Goal: Communication & Community: Answer question/provide support

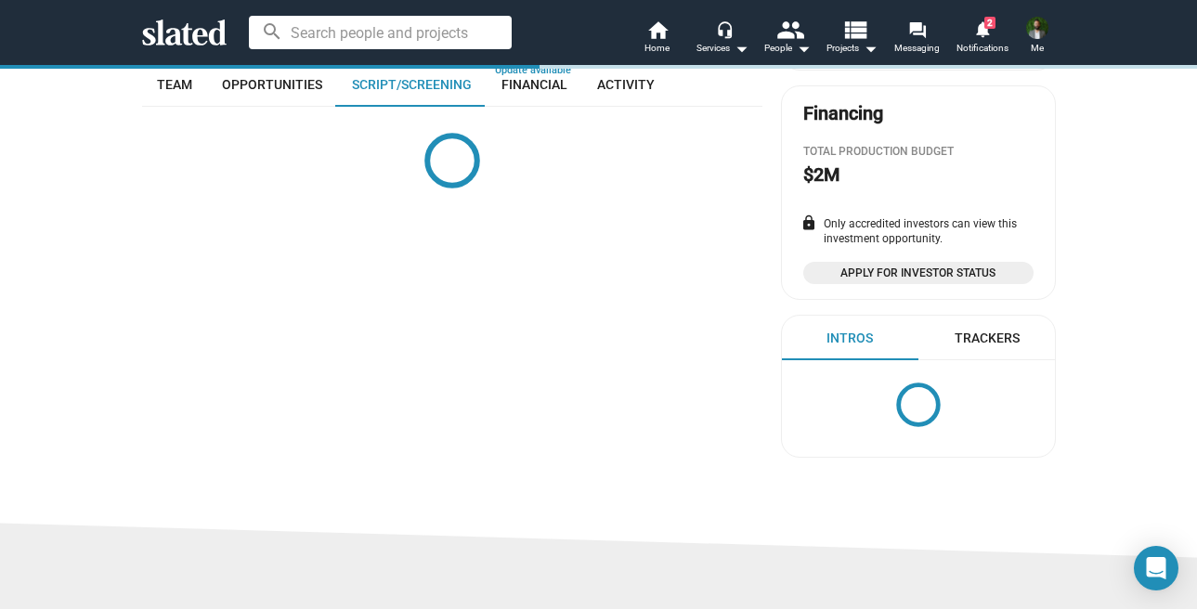
scroll to position [411, 0]
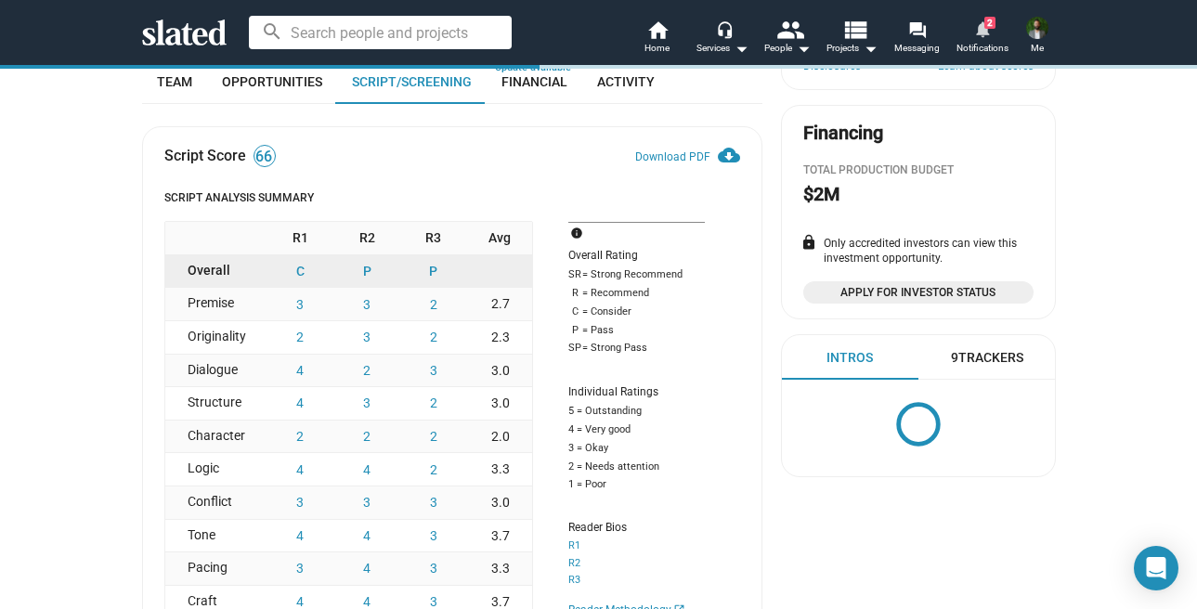
click at [989, 22] on span "2" at bounding box center [989, 23] width 11 height 12
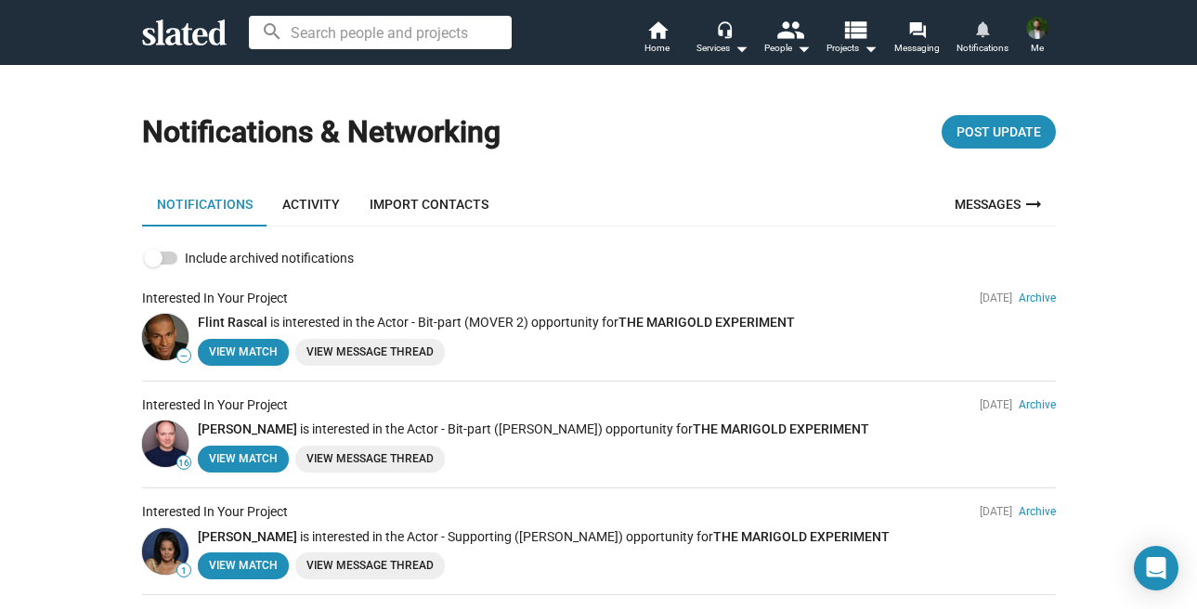
scroll to position [98, 0]
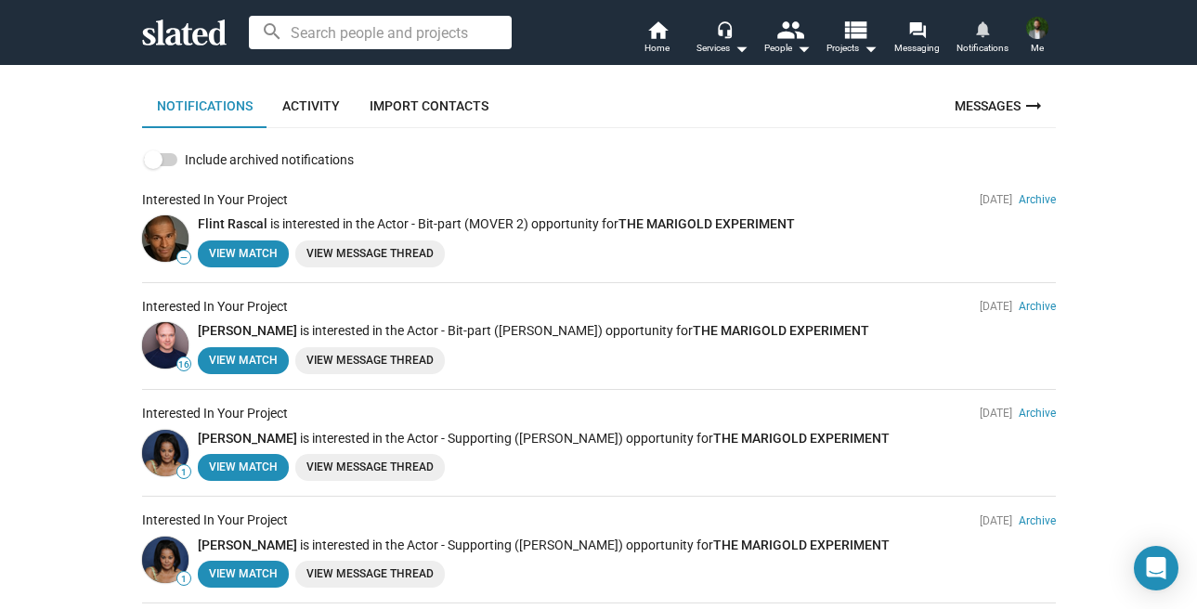
click at [158, 234] on img at bounding box center [165, 238] width 46 height 46
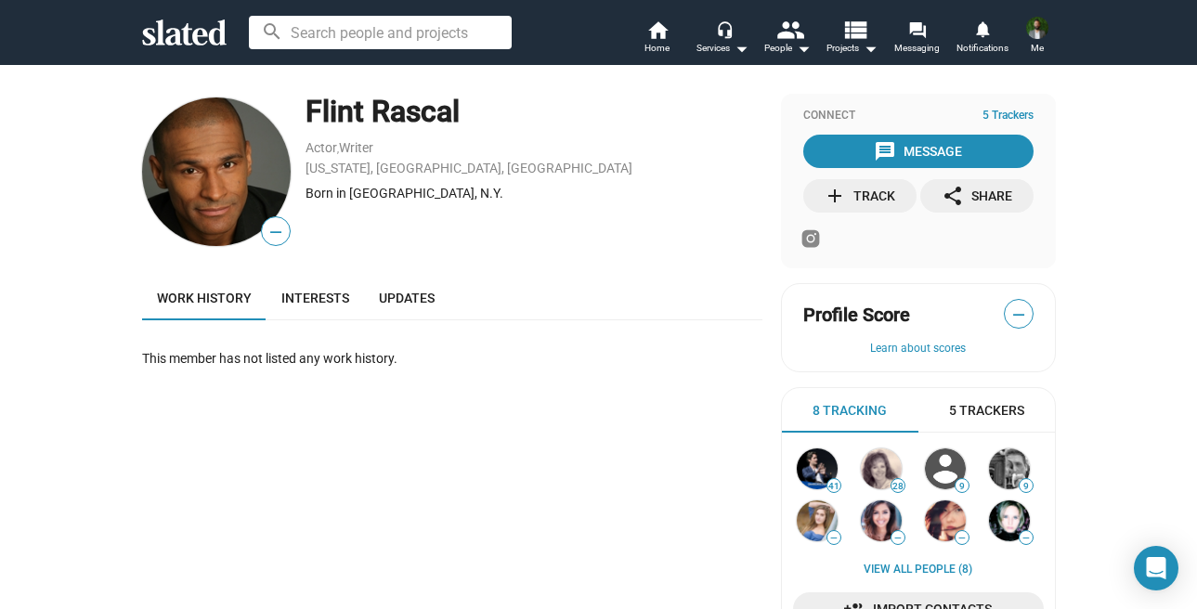
drag, startPoint x: 466, startPoint y: 111, endPoint x: 291, endPoint y: 109, distance: 175.5
click at [291, 109] on div "— Flint Rascal Actor , Writer New York, NY, US Born in Brooklyn, N.Y." at bounding box center [452, 172] width 620 height 156
click at [427, 108] on div "Flint Rascal" at bounding box center [534, 112] width 457 height 40
drag, startPoint x: 456, startPoint y: 112, endPoint x: 308, endPoint y: 115, distance: 147.7
click at [308, 115] on div "Flint Rascal" at bounding box center [534, 112] width 457 height 40
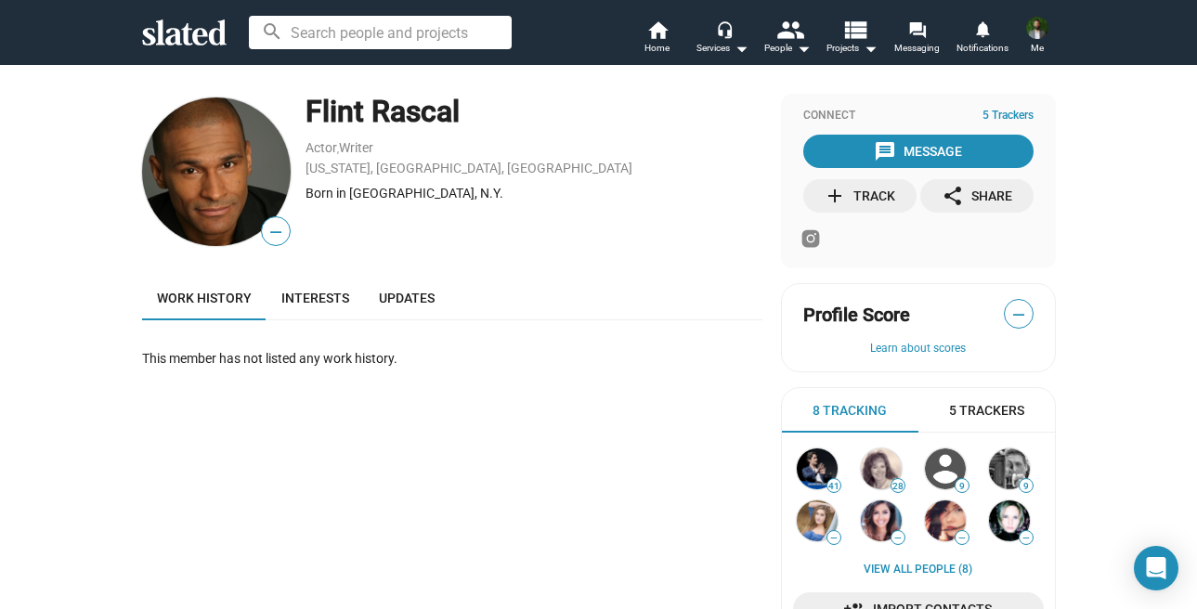
copy div "Flint Rascal"
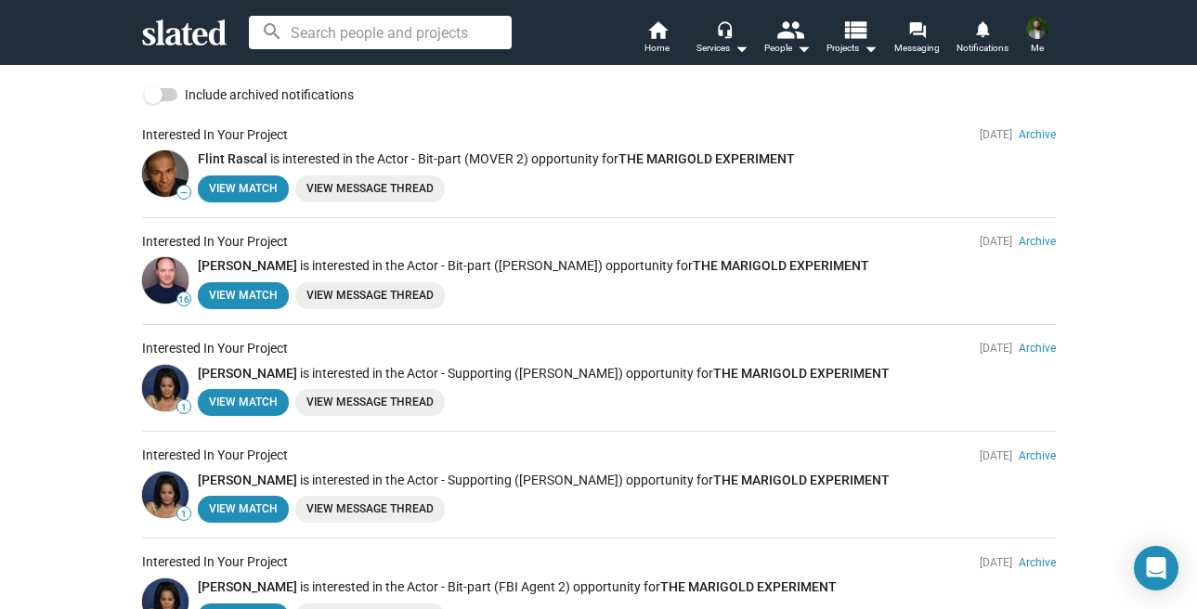
scroll to position [164, 0]
click at [274, 264] on link "[PERSON_NAME]" at bounding box center [247, 264] width 99 height 15
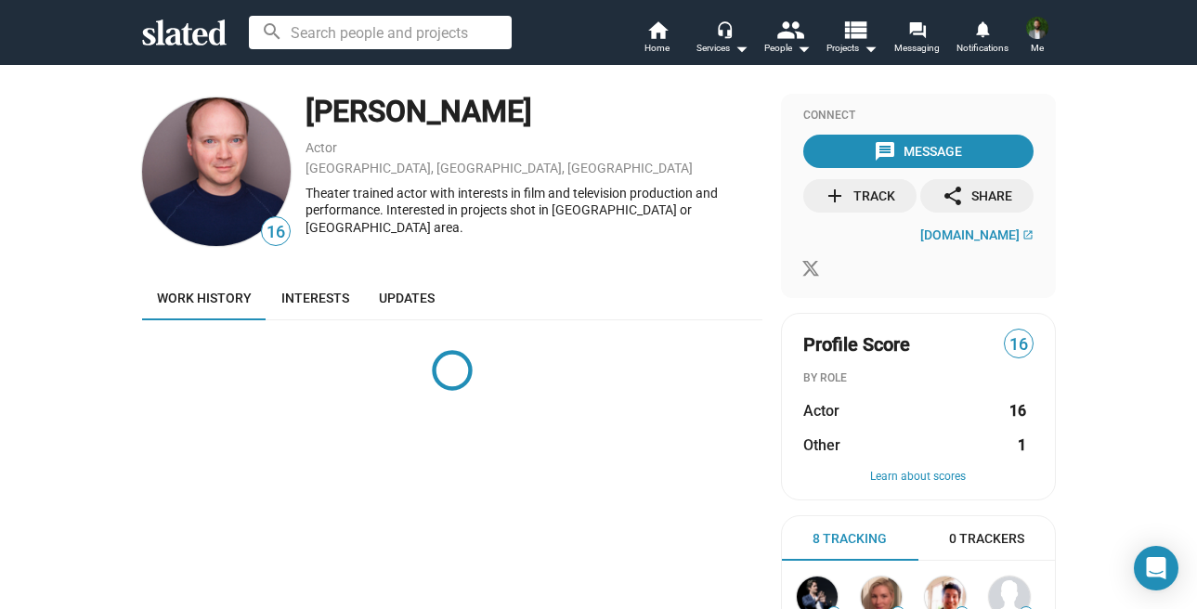
drag, startPoint x: 543, startPoint y: 120, endPoint x: 311, endPoint y: 122, distance: 232.2
click at [311, 122] on div "[PERSON_NAME]" at bounding box center [534, 112] width 457 height 40
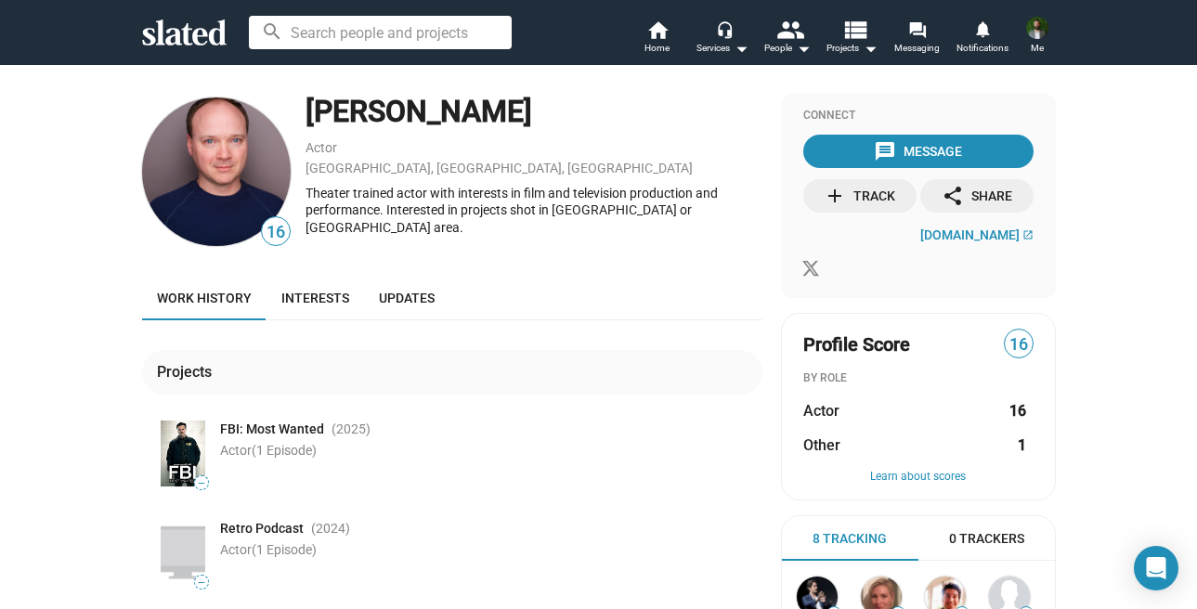
copy div "Jonathan Fielding"
click at [984, 42] on span "Notifications" at bounding box center [983, 48] width 52 height 22
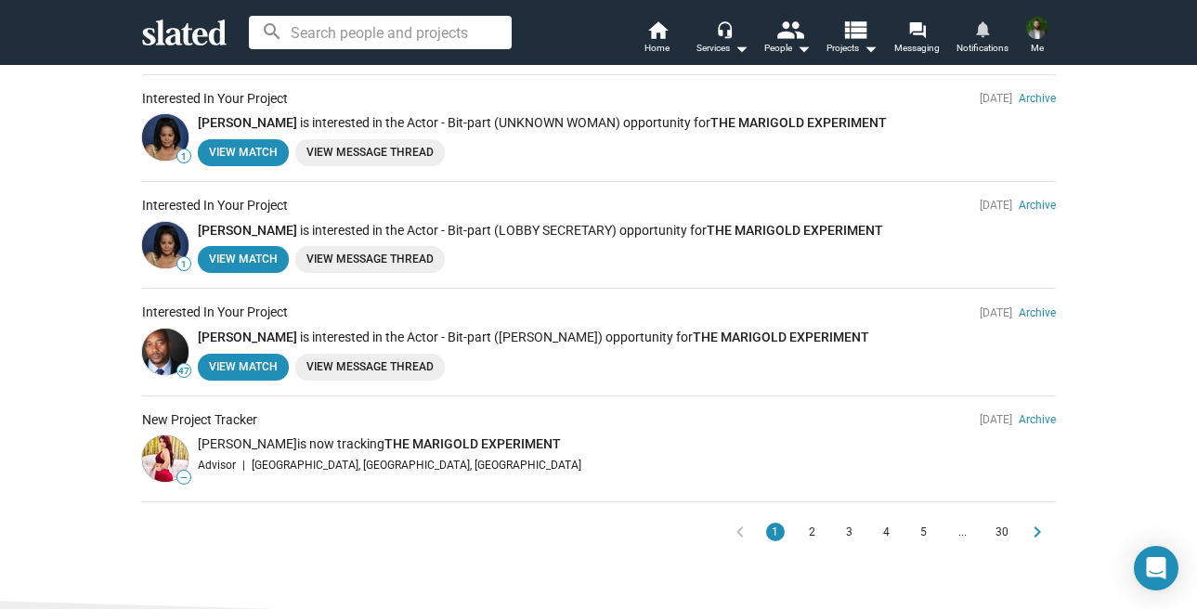
scroll to position [866, 0]
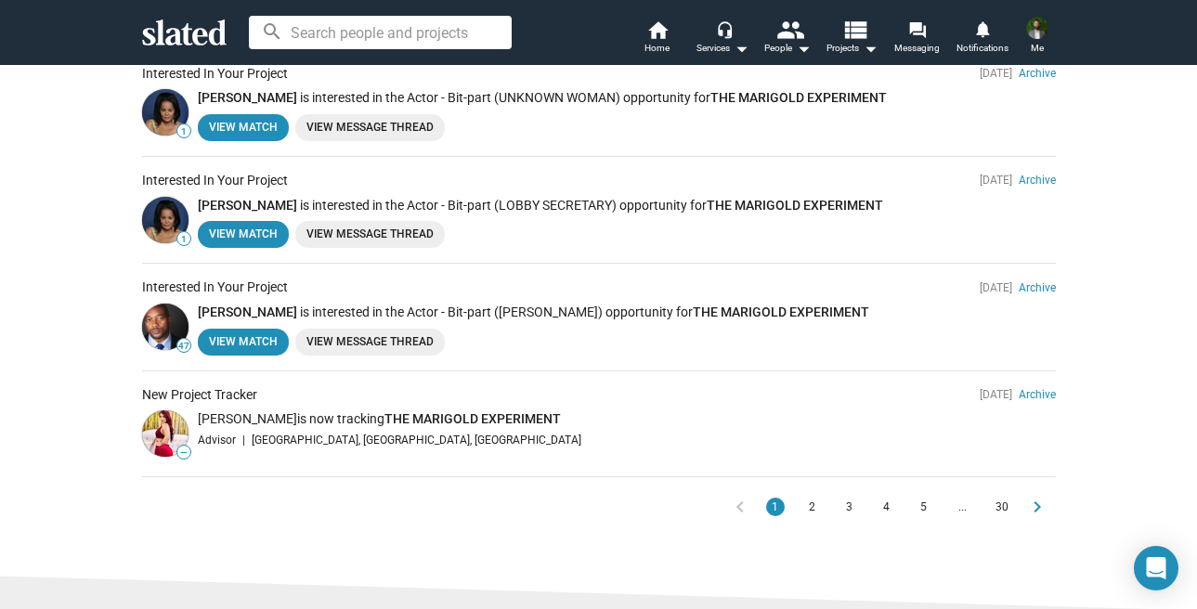
click at [240, 419] on span "[PERSON_NAME]" at bounding box center [247, 418] width 99 height 15
drag, startPoint x: 272, startPoint y: 420, endPoint x: 193, endPoint y: 420, distance: 78.9
click at [193, 420] on div "— Jessica Sodi is now tracking THE MARIGOLD EXPERIMENT Advisor | Los Angeles, C…" at bounding box center [599, 435] width 914 height 51
copy span "[PERSON_NAME]"
click at [807, 503] on span "2" at bounding box center [812, 507] width 15 height 19
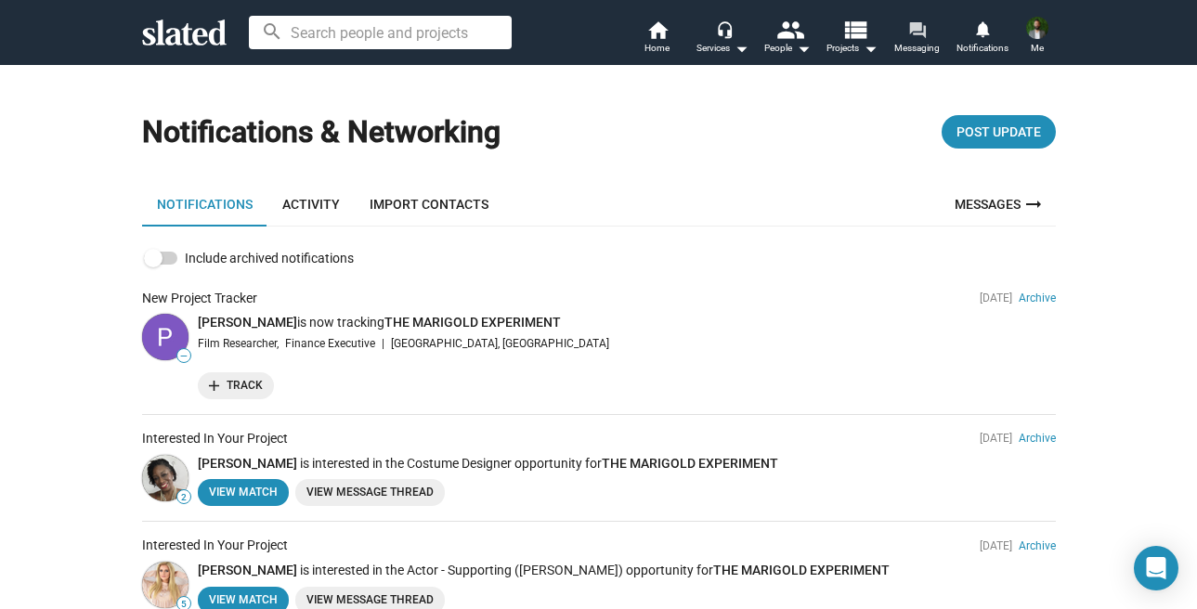
click at [916, 40] on span "Messaging" at bounding box center [917, 48] width 46 height 22
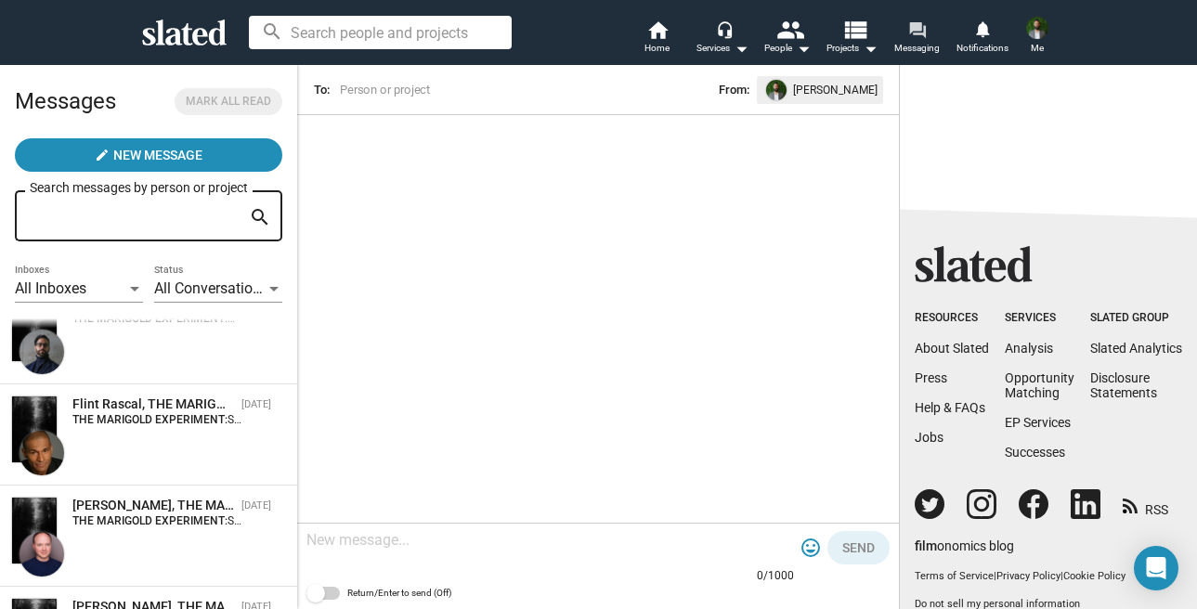
scroll to position [48, 0]
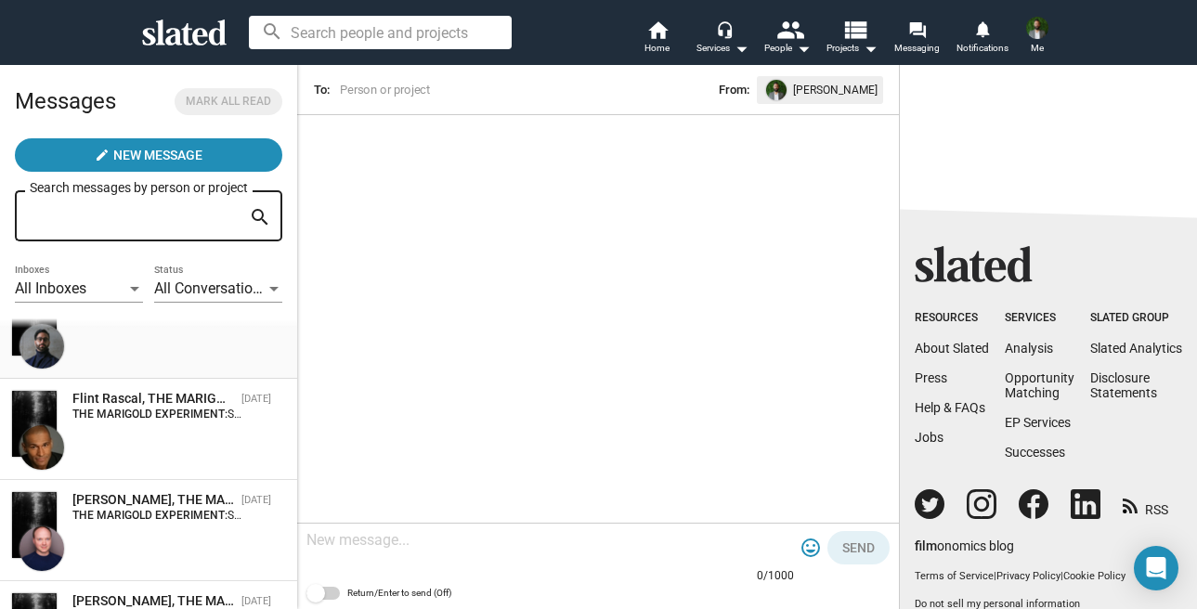
click at [160, 345] on div "[PERSON_NAME], THE MARIGOLD EXPERIMENT 7:11 AM THE MARIGOLD EXPERIMENT: Hi, I c…" at bounding box center [148, 328] width 275 height 79
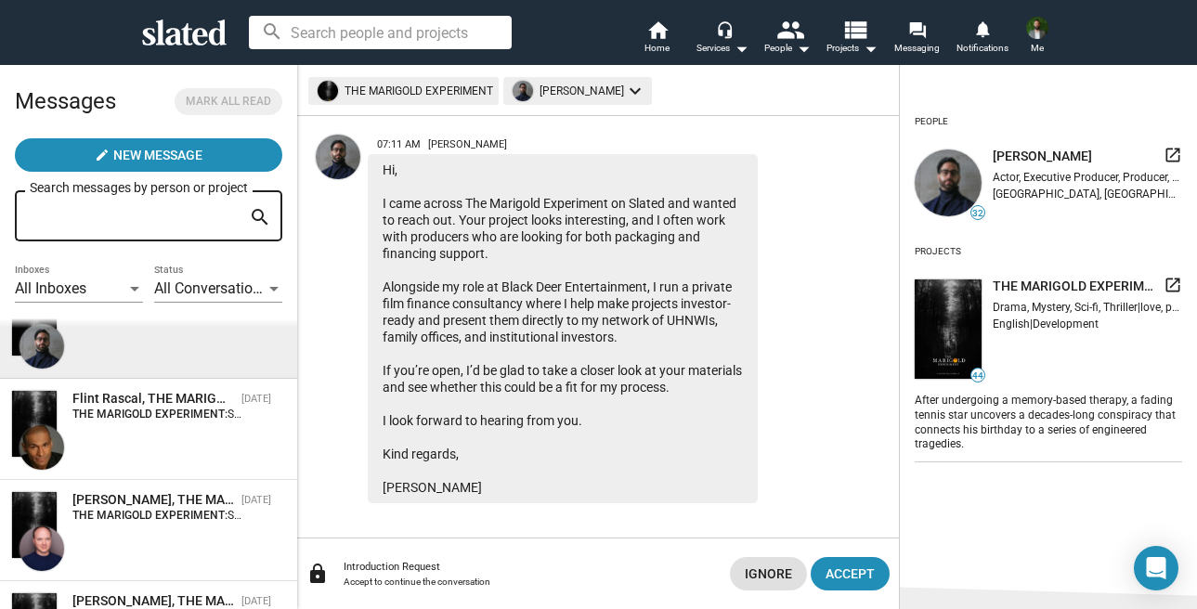
scroll to position [91, 0]
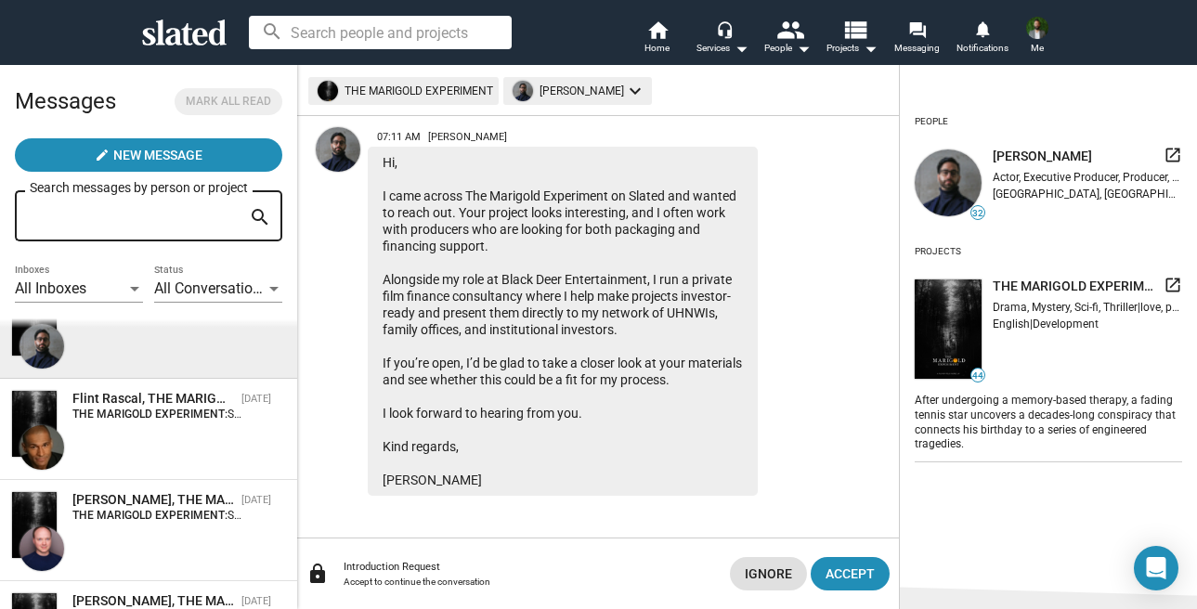
click at [352, 148] on img at bounding box center [338, 149] width 45 height 45
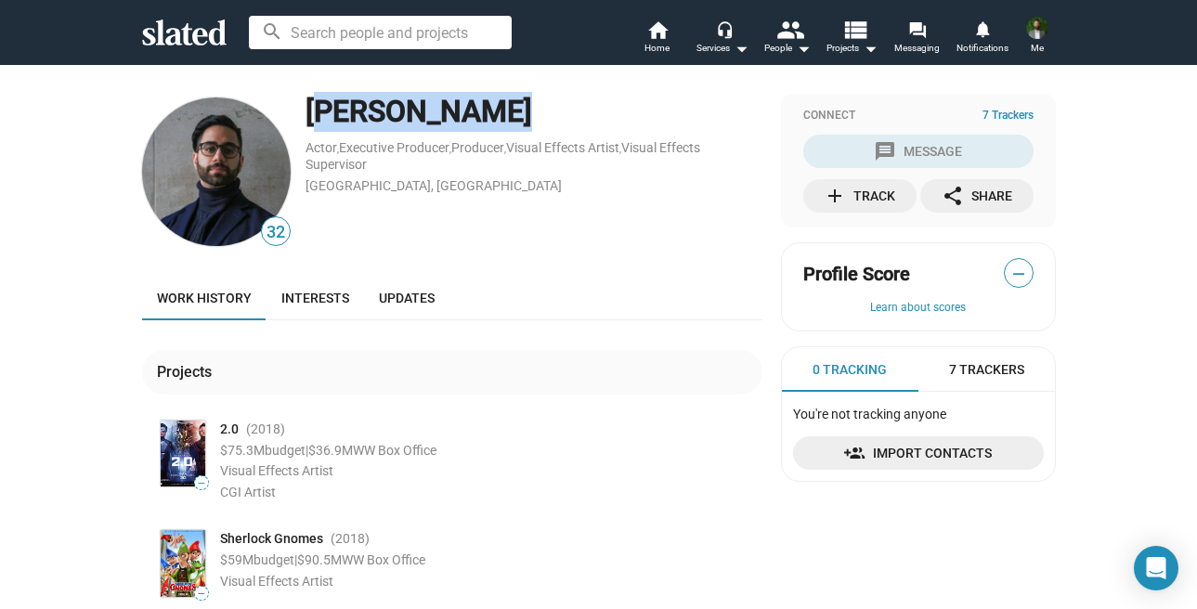
drag, startPoint x: 496, startPoint y: 116, endPoint x: 306, endPoint y: 120, distance: 189.5
click at [306, 120] on div "[PERSON_NAME]" at bounding box center [534, 112] width 457 height 40
copy div "[PERSON_NAME]"
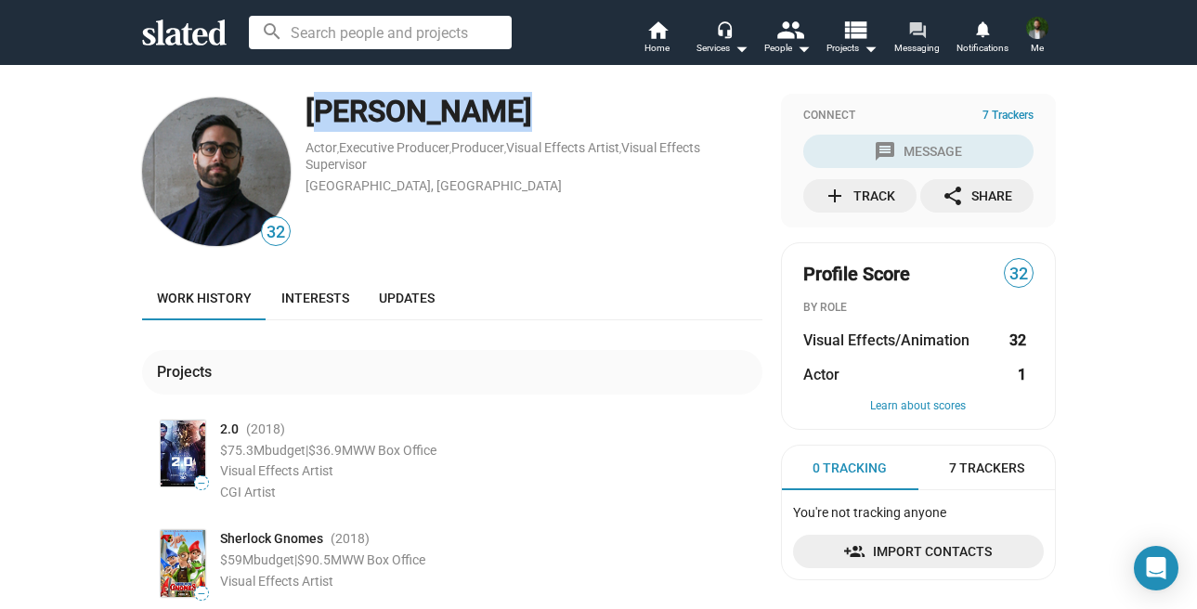
click at [912, 51] on span "Messaging" at bounding box center [917, 48] width 46 height 22
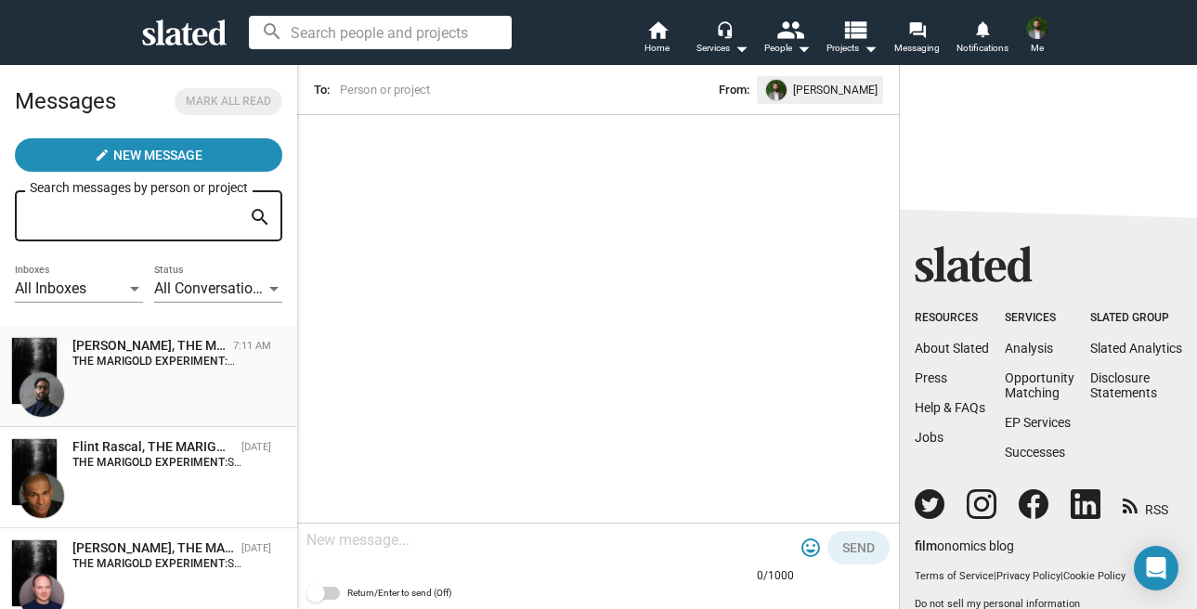
click at [153, 361] on strong "THE MARIGOLD EXPERIMENT:" at bounding box center [153, 361] width 163 height 13
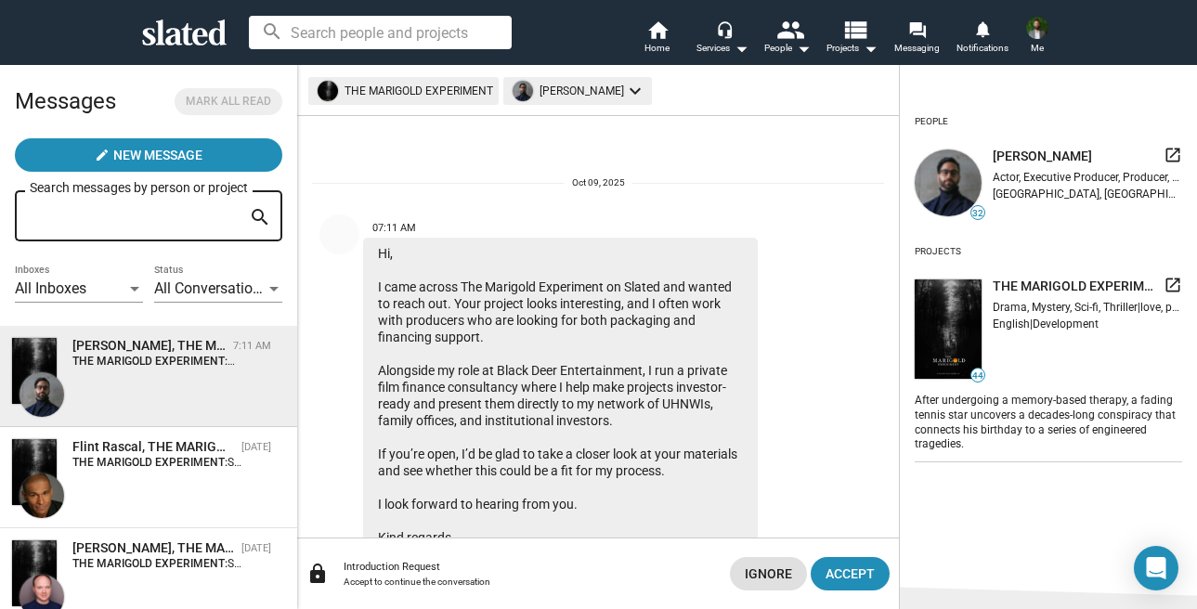
scroll to position [91, 0]
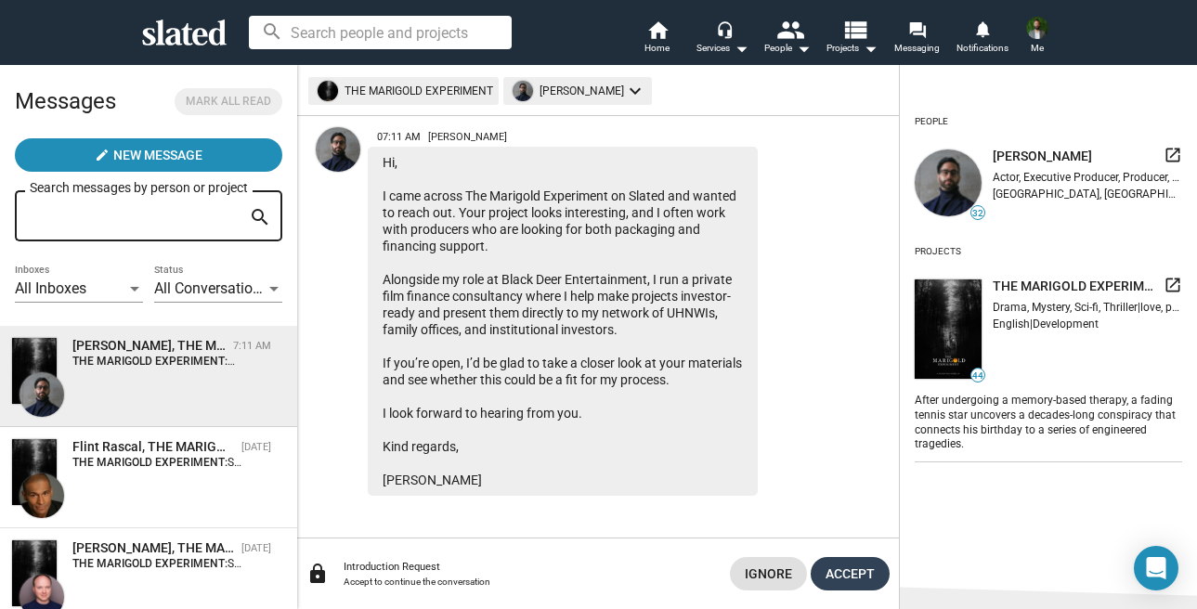
click at [848, 583] on span "Accept" at bounding box center [850, 573] width 49 height 33
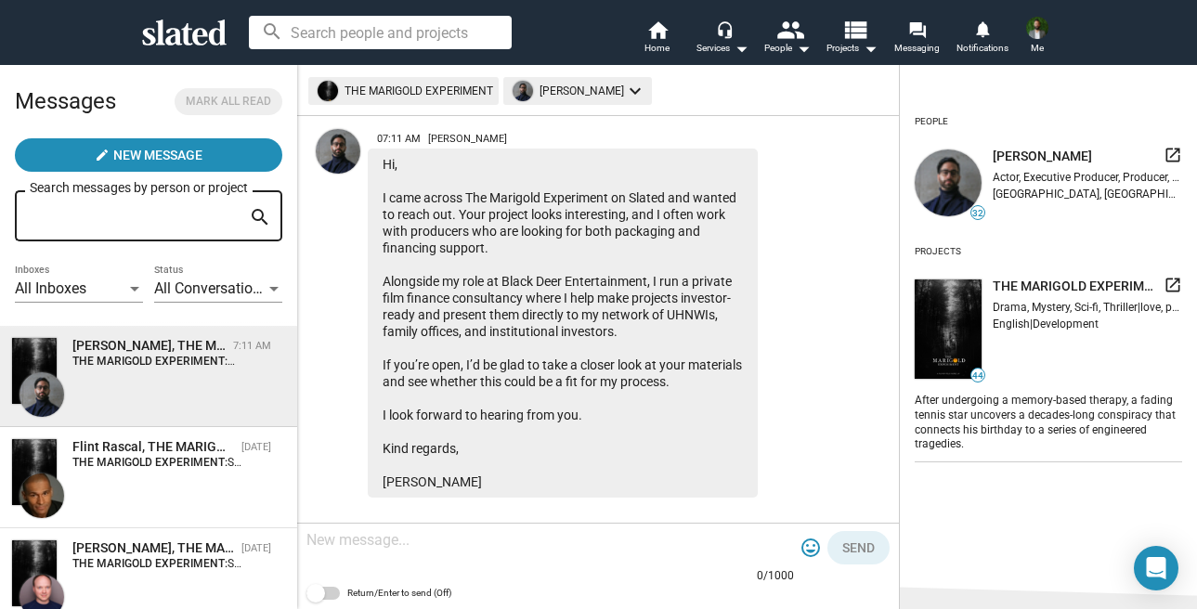
scroll to position [106, 0]
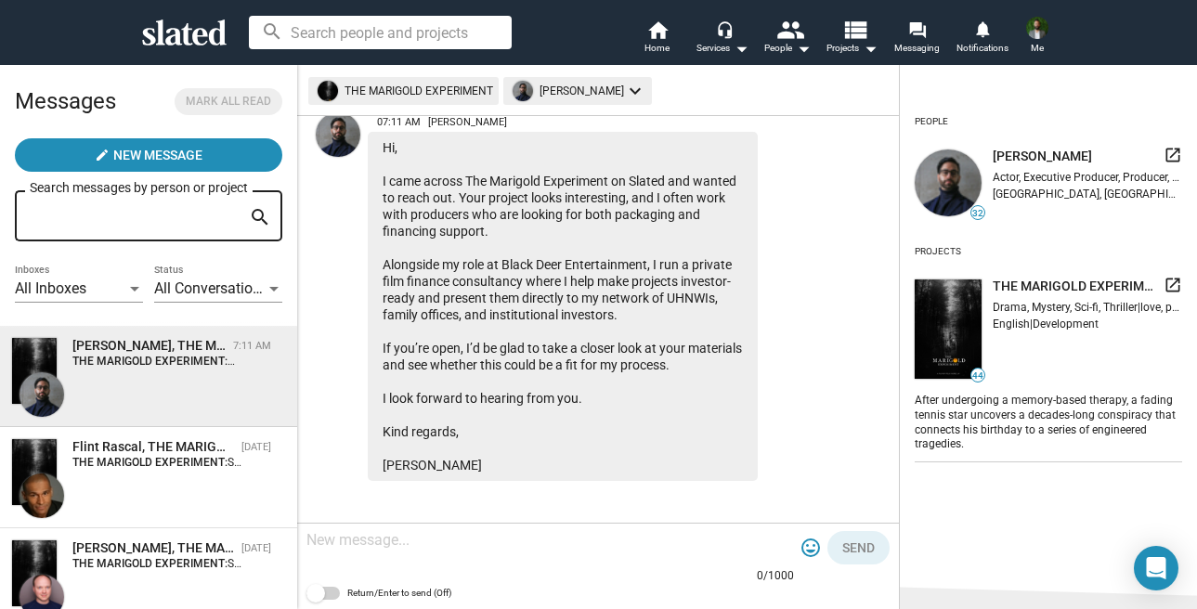
click at [532, 549] on textarea at bounding box center [550, 540] width 488 height 19
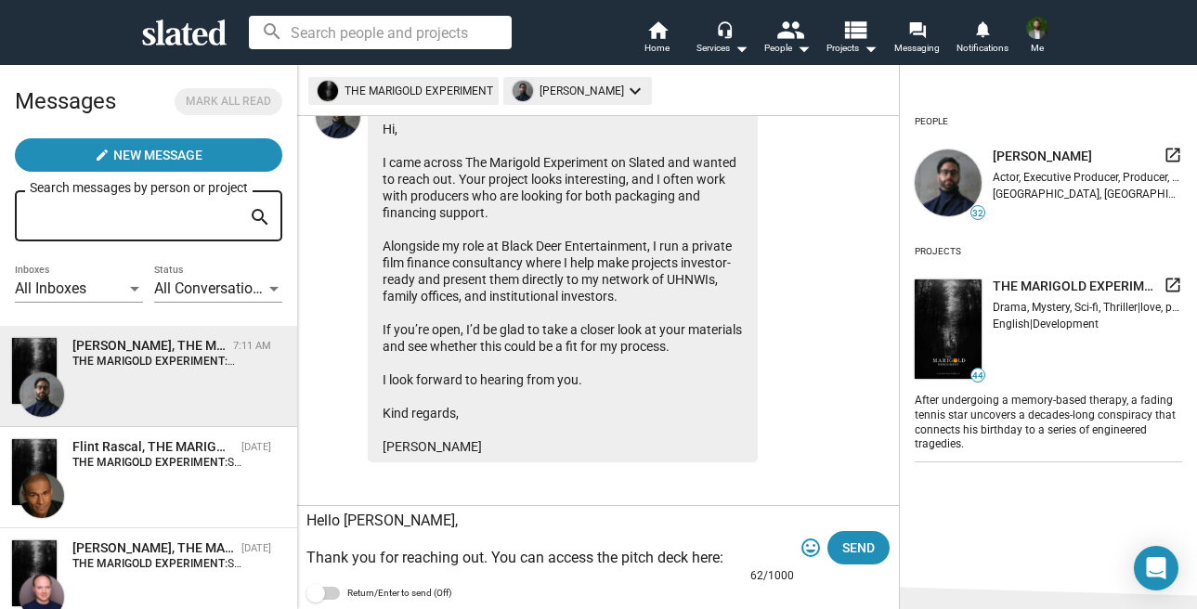
paste textarea "[DOMAIN_NAME][URL]"
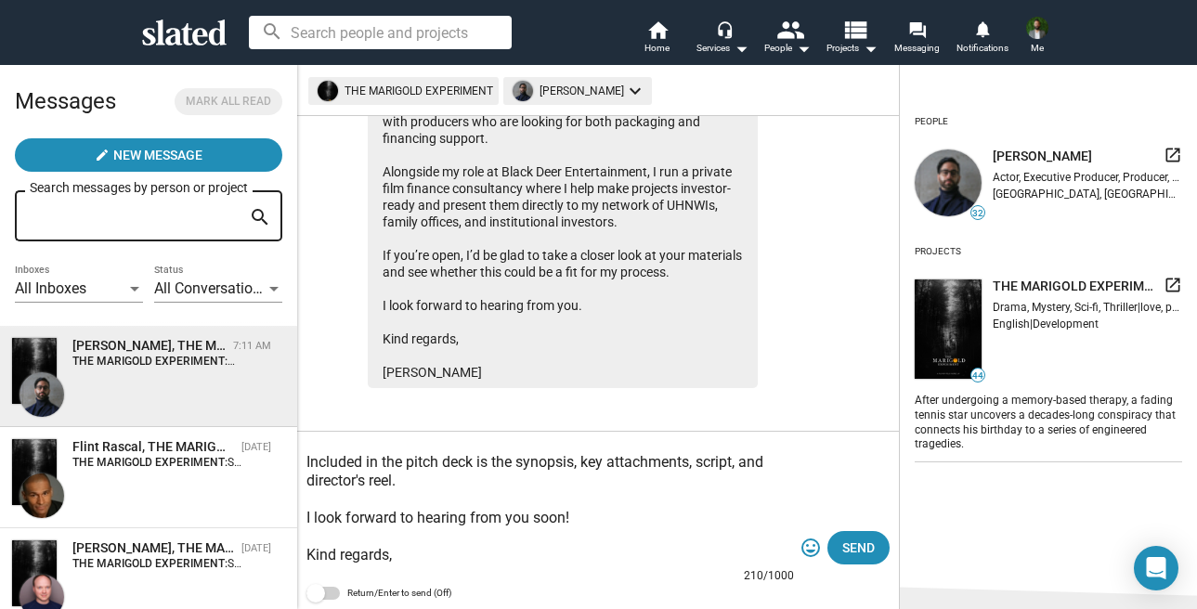
scroll to position [68, 0]
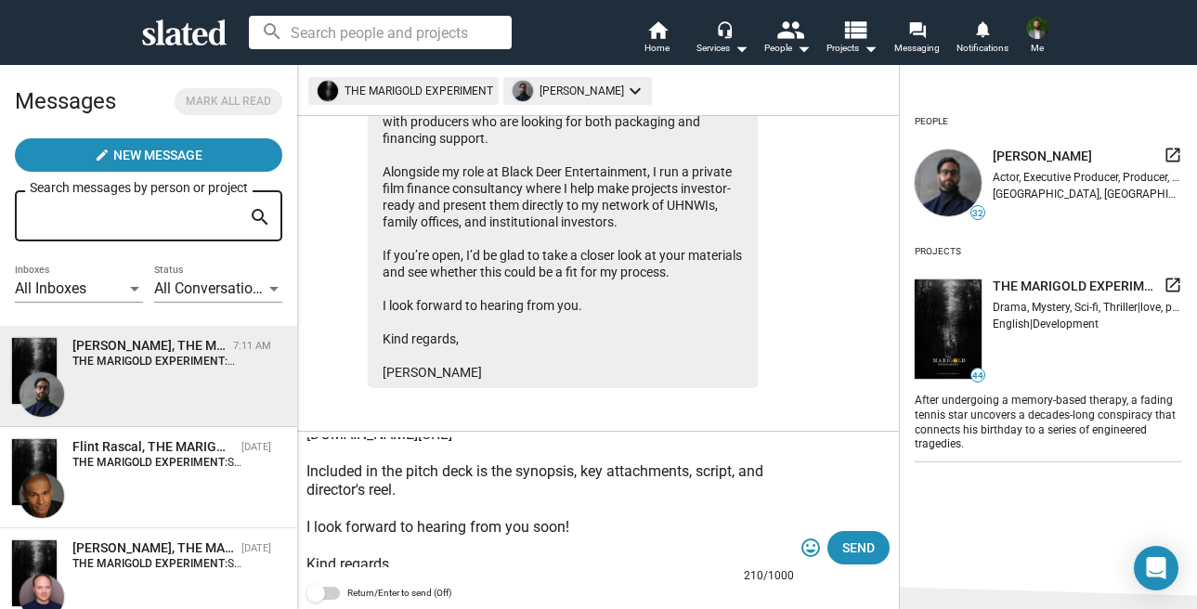
click at [480, 471] on textarea "Hello [PERSON_NAME], Thank you for reaching out. You can access the pitch deck …" at bounding box center [550, 502] width 488 height 130
click at [580, 507] on textarea "Hello [PERSON_NAME], Thank you for reaching out. You can access the pitch deck …" at bounding box center [550, 502] width 488 height 130
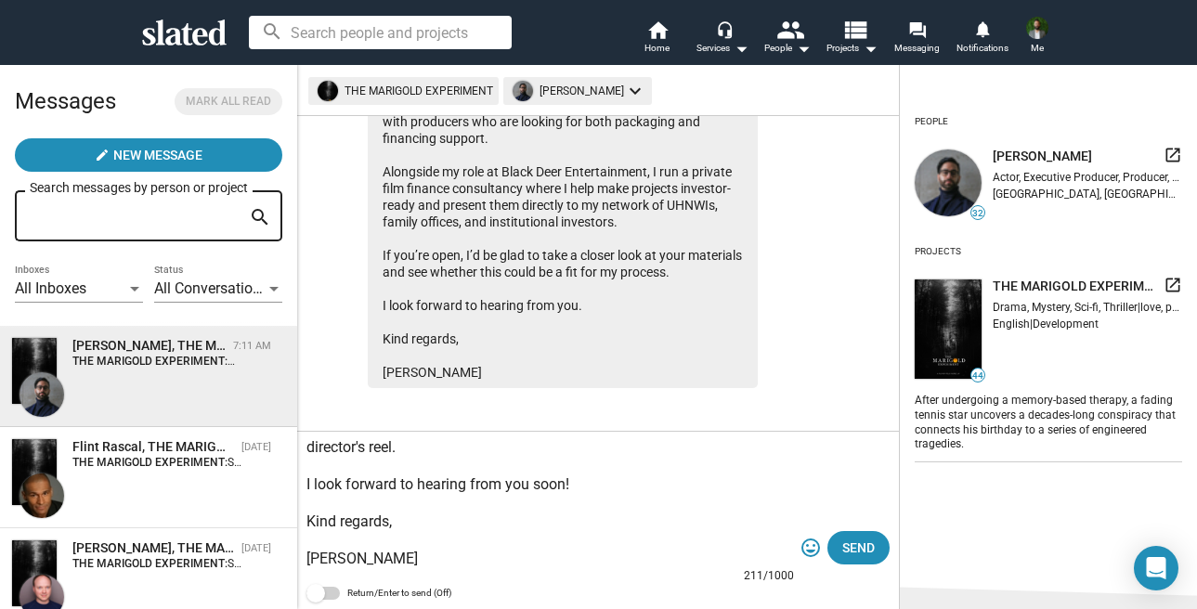
scroll to position [111, 0]
type textarea "Hello [PERSON_NAME], Thank you for reaching out. You can access the pitch deck …"
click at [859, 557] on span "Send" at bounding box center [858, 547] width 33 height 33
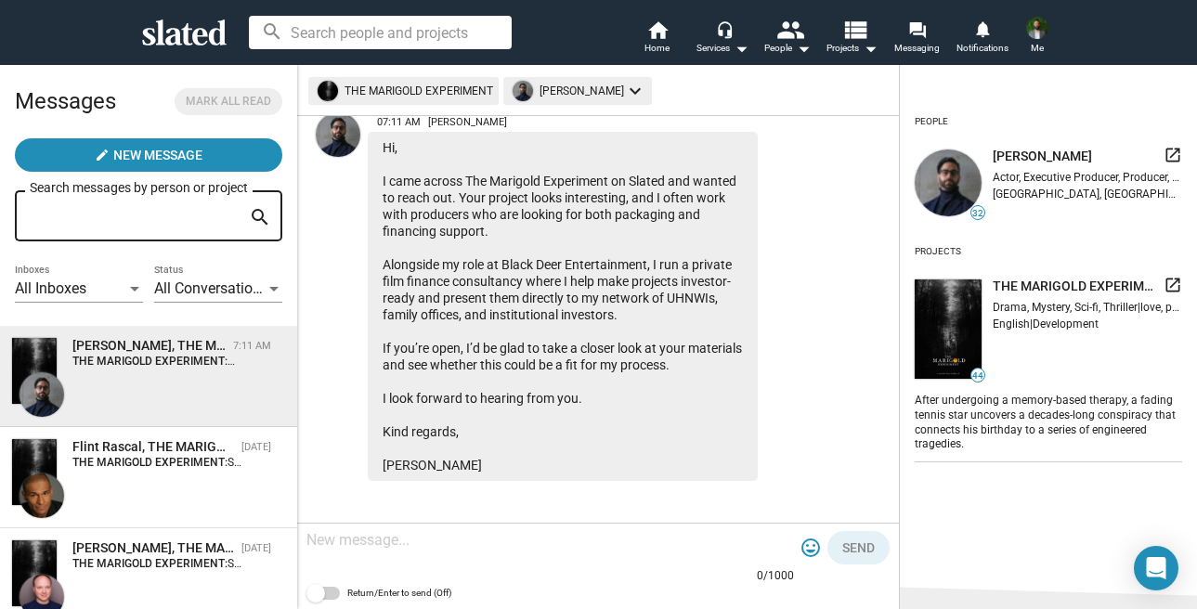
scroll to position [387, 0]
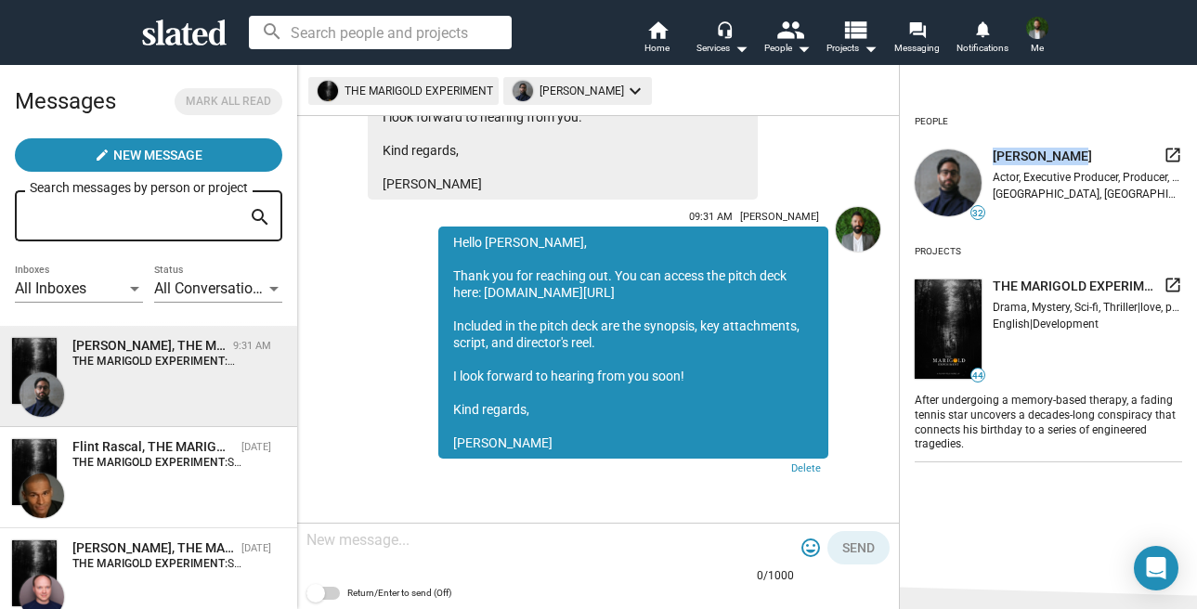
drag, startPoint x: 1075, startPoint y: 160, endPoint x: 995, endPoint y: 162, distance: 79.9
click at [995, 162] on div "[PERSON_NAME] launch" at bounding box center [1087, 156] width 189 height 21
copy span "[PERSON_NAME]"
click at [952, 180] on img at bounding box center [948, 183] width 67 height 67
click at [483, 287] on div "Hello [PERSON_NAME], Thank you for reaching out. You can access the pitch deck …" at bounding box center [633, 343] width 390 height 232
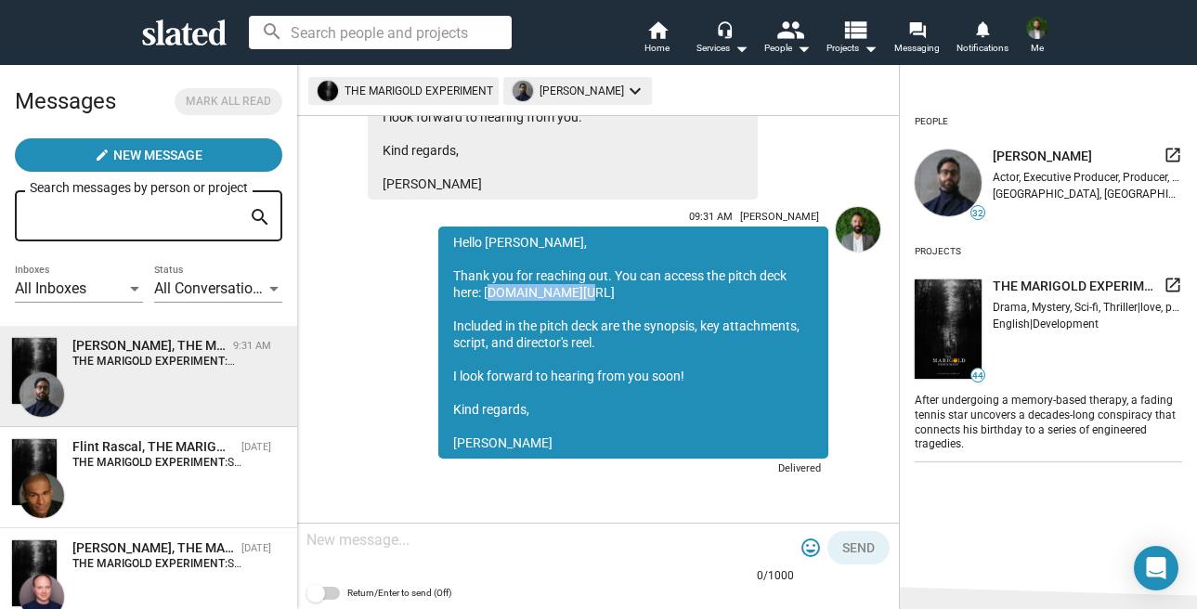
drag, startPoint x: 570, startPoint y: 287, endPoint x: 486, endPoint y: 294, distance: 84.8
click at [486, 294] on div "Hello [PERSON_NAME], Thank you for reaching out. You can access the pitch deck …" at bounding box center [633, 343] width 390 height 232
copy div "[DOMAIN_NAME][URL]"
